Goal: Navigation & Orientation: Find specific page/section

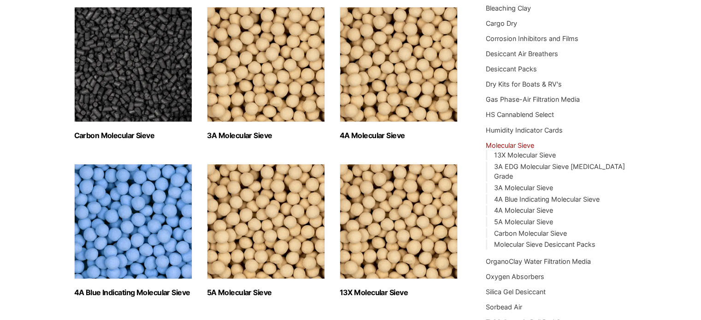
scroll to position [92, 0]
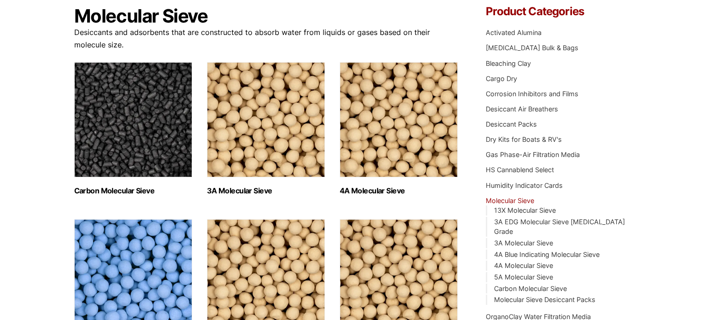
click at [128, 113] on img "Visit product category Carbon Molecular Sieve" at bounding box center [133, 119] width 118 height 115
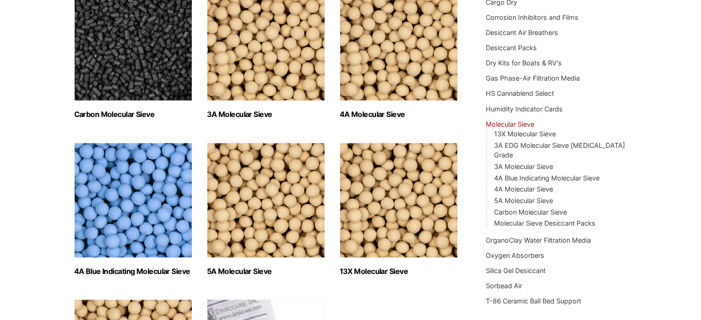
scroll to position [184, 0]
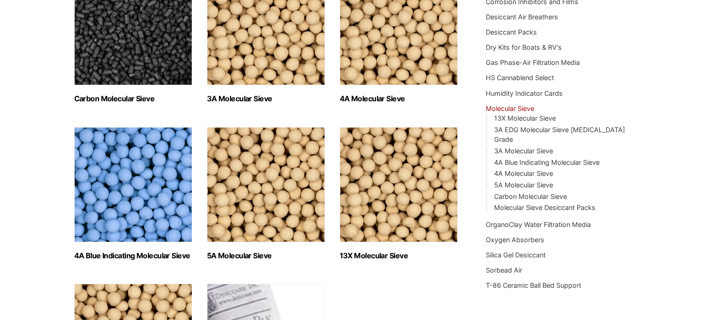
click at [382, 51] on img "Visit product category 4A Molecular Sieve" at bounding box center [399, 27] width 118 height 115
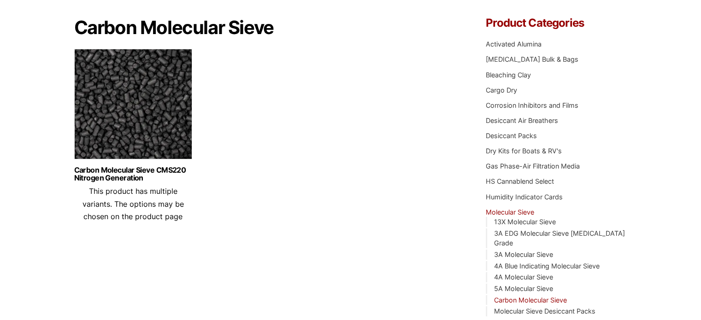
scroll to position [46, 0]
